Goal: Transaction & Acquisition: Book appointment/travel/reservation

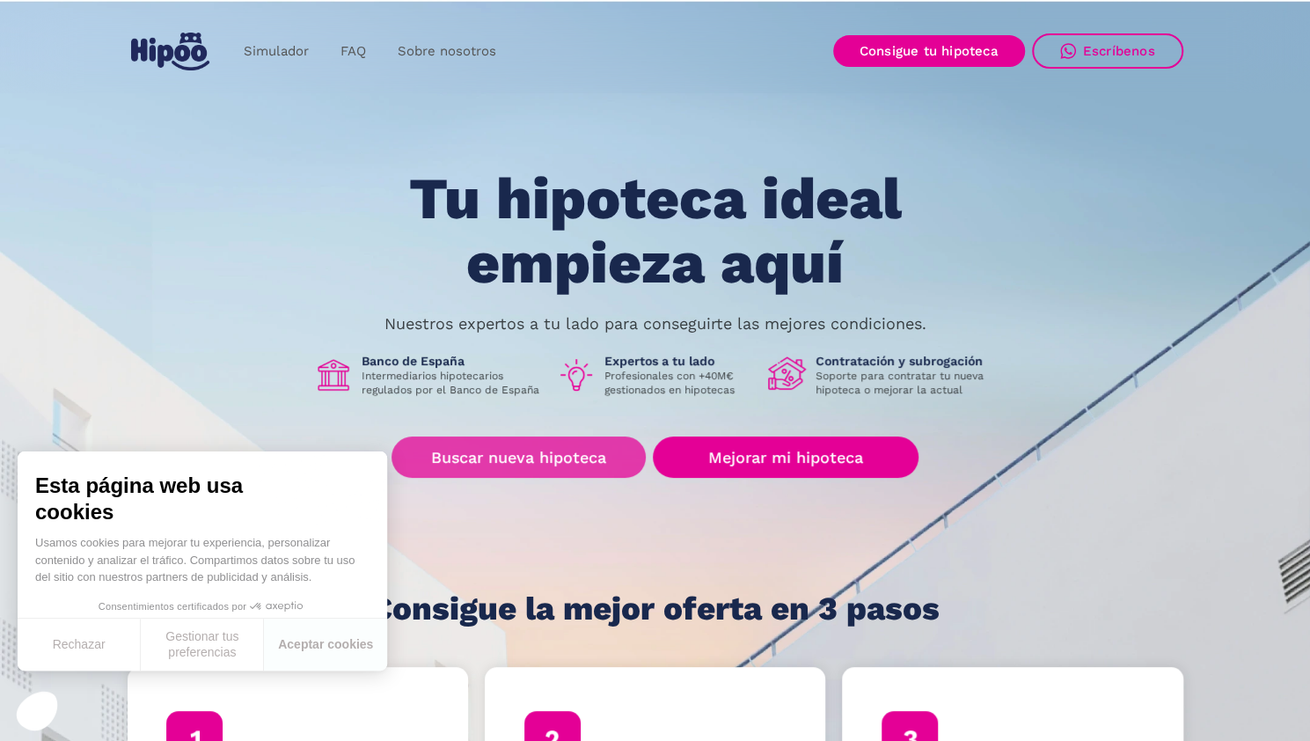
click at [519, 443] on link "Buscar nueva hipoteca" at bounding box center [518, 456] width 254 height 41
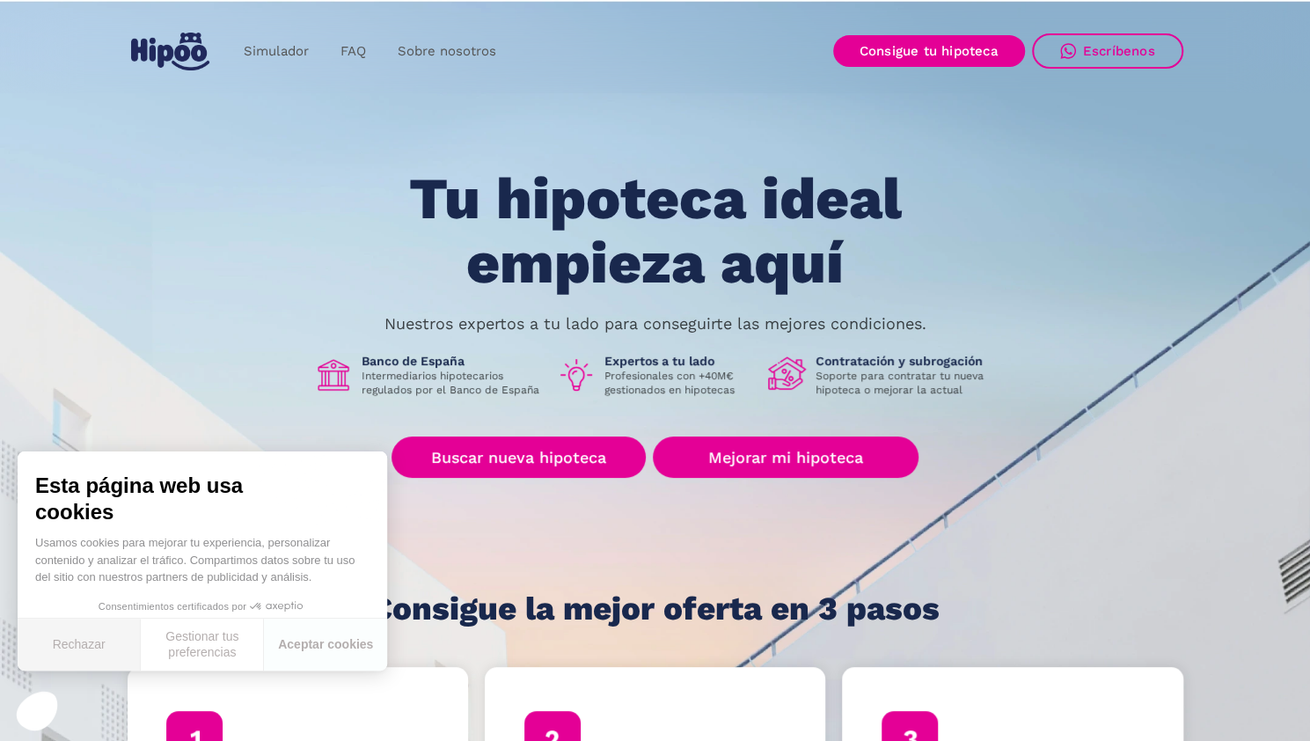
click at [80, 649] on button "Rechazar" at bounding box center [79, 644] width 123 height 52
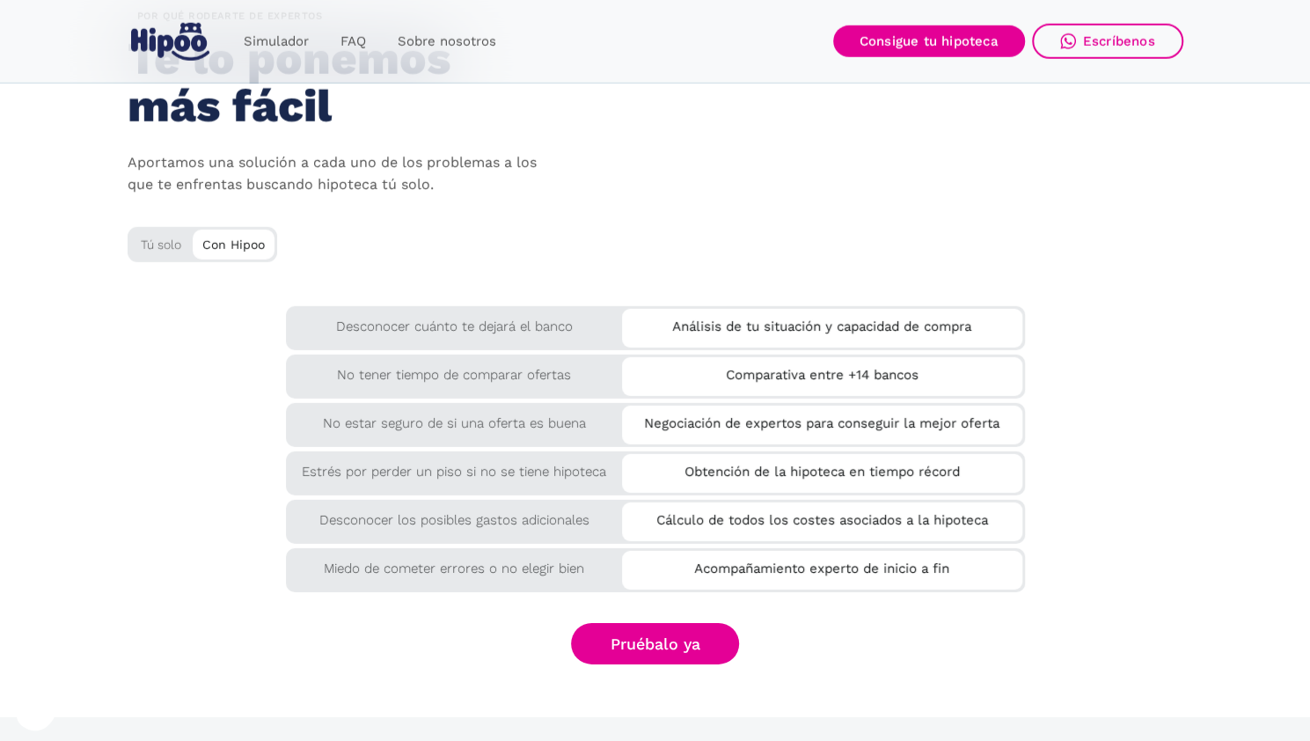
scroll to position [2915, 0]
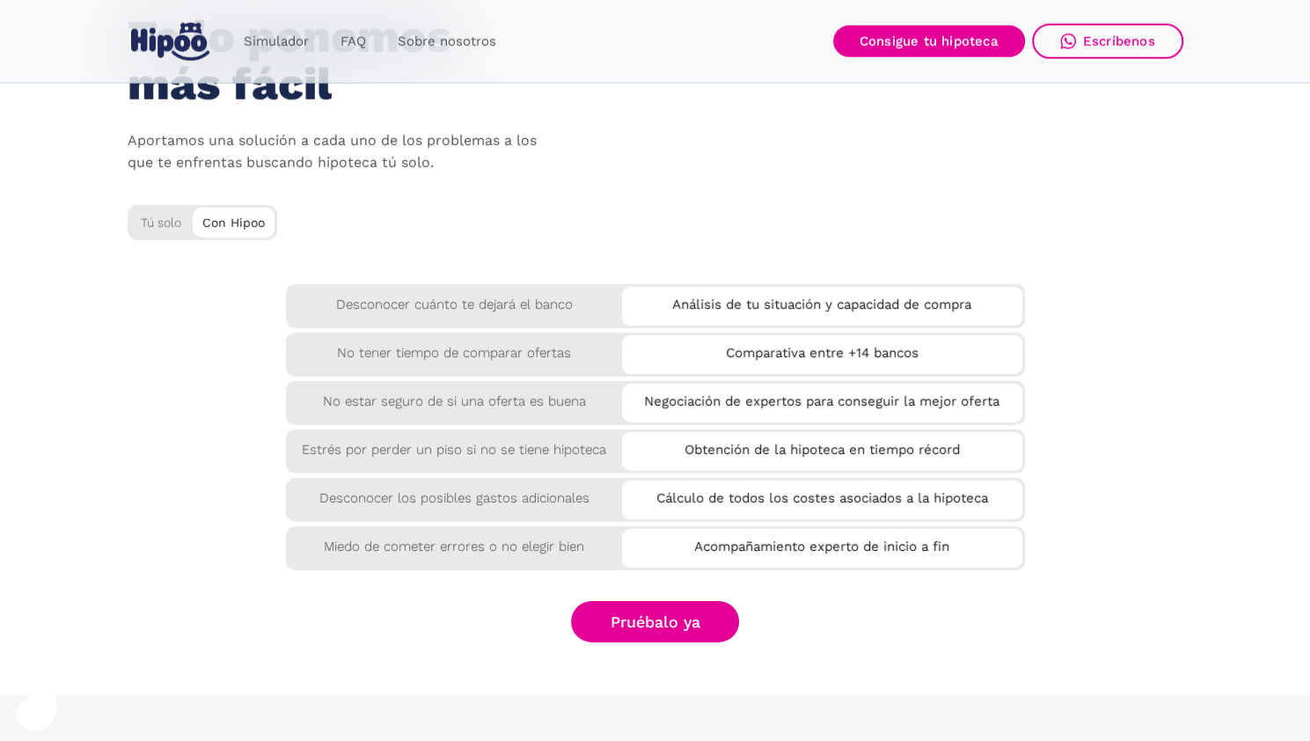
click at [166, 217] on div "Tú solo" at bounding box center [203, 219] width 150 height 29
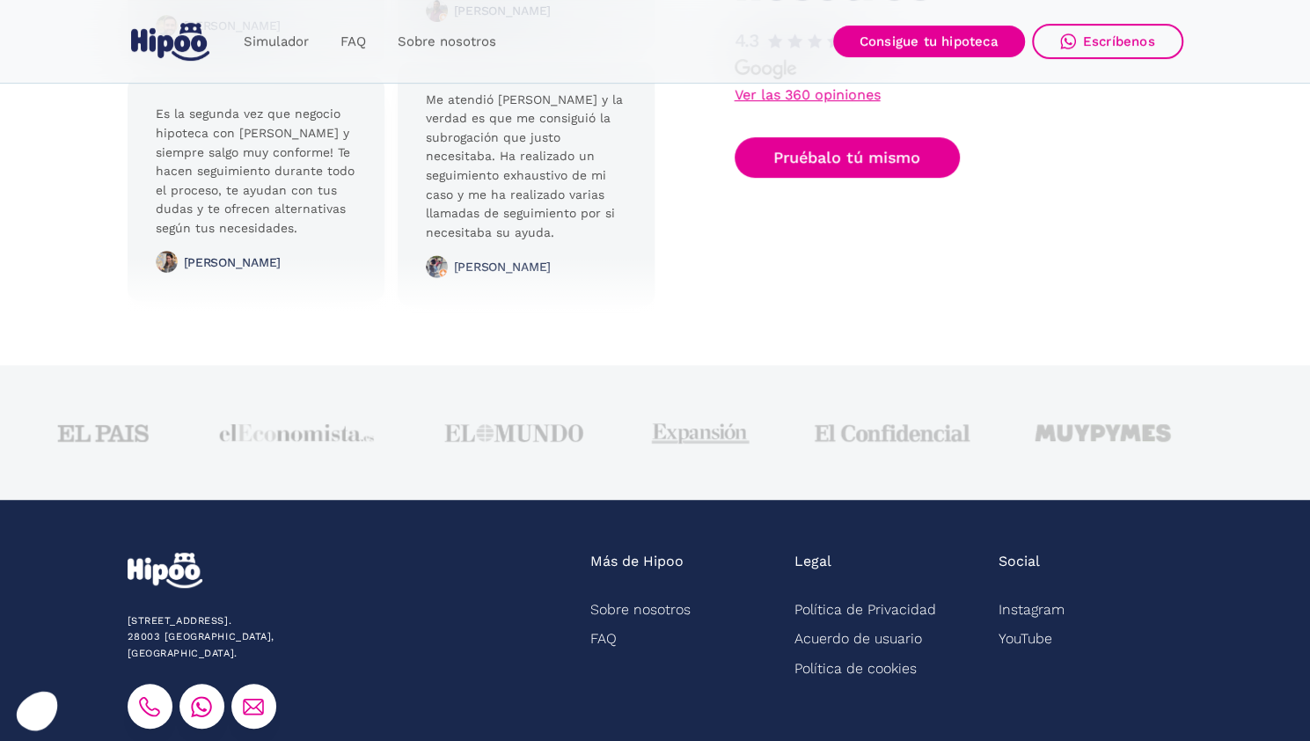
scroll to position [4452, 0]
